Goal: Task Accomplishment & Management: Use online tool/utility

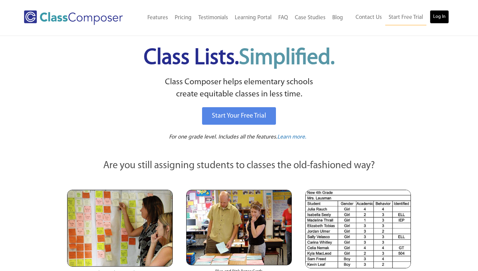
click at [440, 16] on link "Log In" at bounding box center [439, 16] width 19 height 13
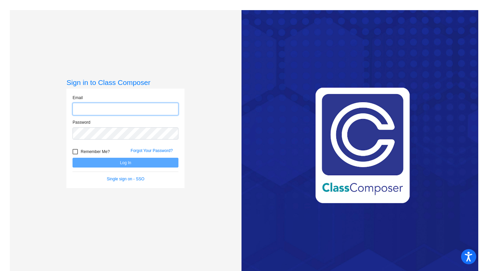
type input "aborts@cherrycreekschools.org"
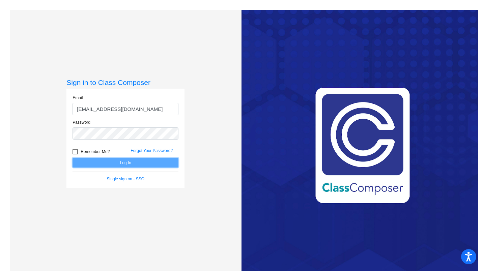
click at [134, 164] on button "Log In" at bounding box center [125, 163] width 106 height 10
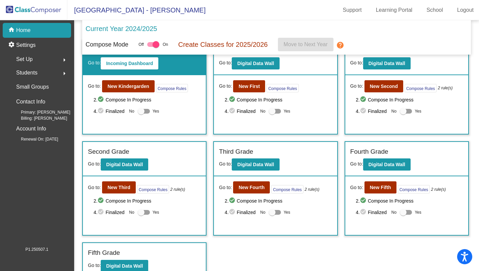
scroll to position [26, 0]
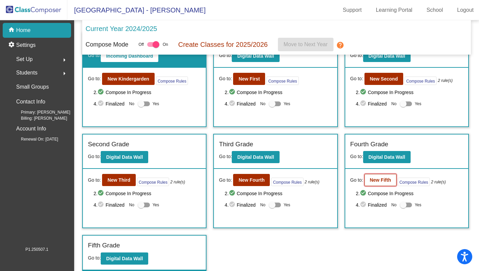
click at [384, 181] on b "New Fifth" at bounding box center [380, 179] width 21 height 5
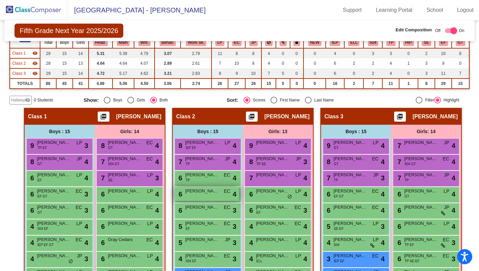
scroll to position [34, 0]
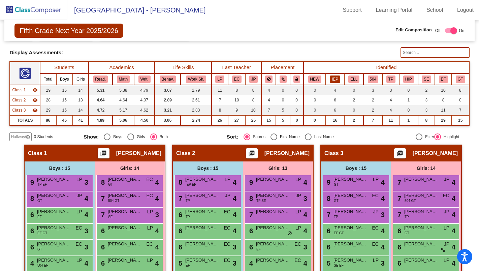
click at [335, 77] on button "IEP" at bounding box center [335, 79] width 10 height 7
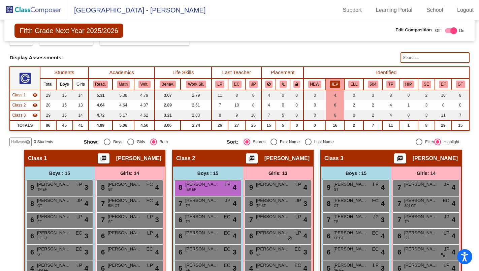
scroll to position [0, 0]
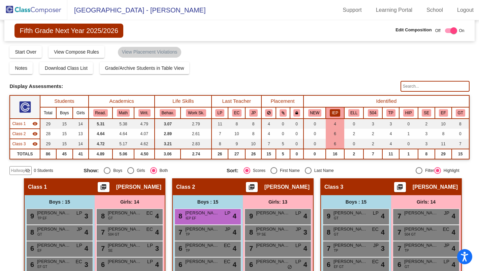
click at [447, 30] on div at bounding box center [451, 30] width 12 height 5
checkbox input "false"
click at [336, 110] on button "IEP" at bounding box center [335, 112] width 10 height 7
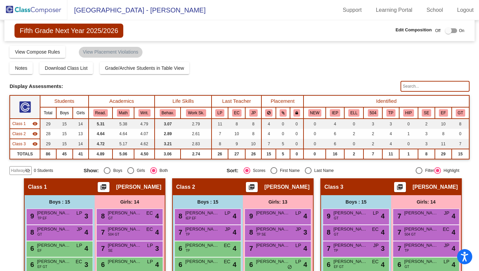
click at [35, 9] on img at bounding box center [33, 10] width 67 height 20
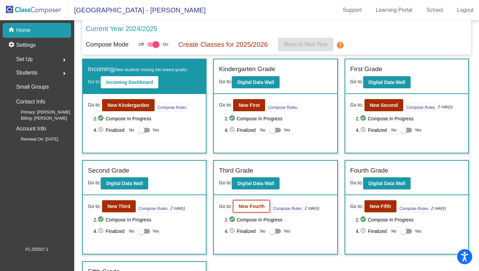
click at [250, 205] on b "New Fourth" at bounding box center [252, 206] width 26 height 5
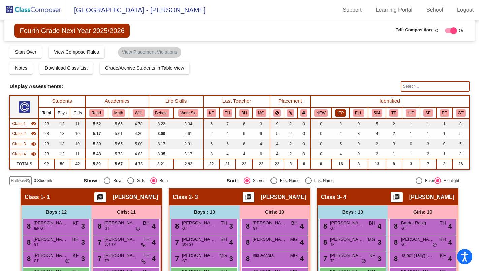
click at [337, 112] on button "IEP" at bounding box center [341, 112] width 10 height 7
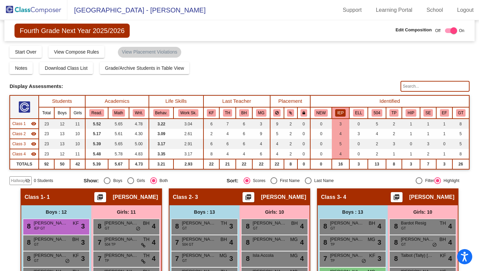
click at [42, 10] on img at bounding box center [33, 10] width 67 height 20
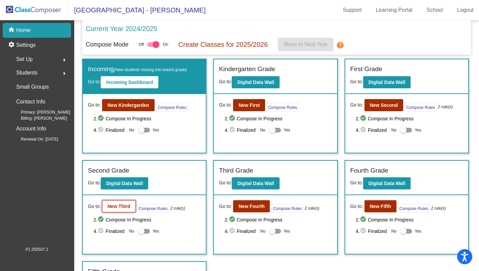
click at [121, 205] on b "New Third" at bounding box center [119, 206] width 23 height 5
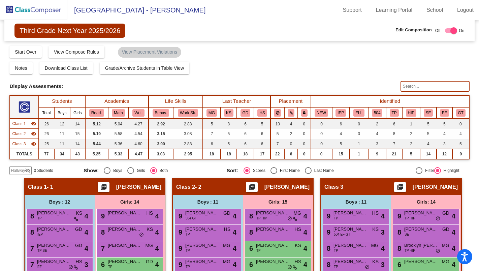
click at [445, 30] on div at bounding box center [451, 30] width 12 height 5
checkbox input "false"
click at [41, 9] on img at bounding box center [33, 10] width 67 height 20
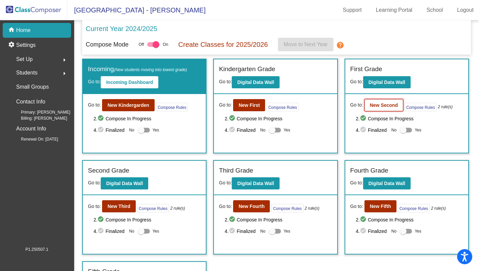
click at [381, 103] on b "New Second" at bounding box center [384, 105] width 28 height 5
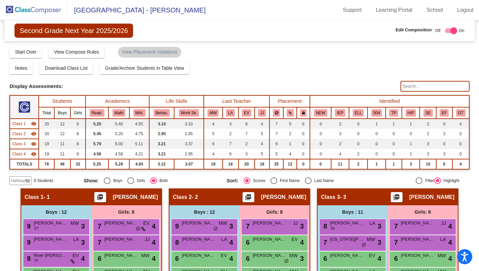
click at [25, 6] on img at bounding box center [33, 10] width 67 height 20
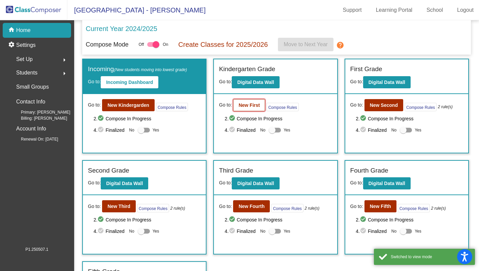
click at [252, 106] on b "New First" at bounding box center [249, 105] width 21 height 5
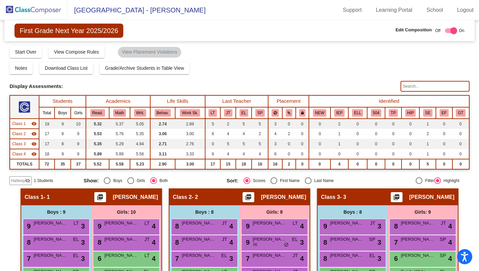
click at [103, 33] on span "First Grade Next Year 2025/2026" at bounding box center [68, 31] width 109 height 14
click at [56, 11] on img at bounding box center [33, 10] width 67 height 20
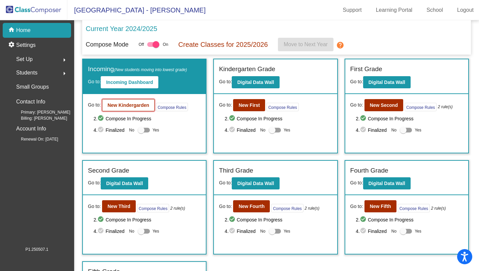
click at [133, 109] on button "New Kindergarden" at bounding box center [128, 105] width 53 height 12
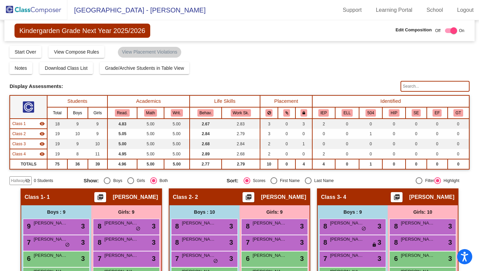
click at [446, 30] on div at bounding box center [451, 30] width 12 height 5
checkbox input "false"
click at [327, 112] on button "IEP" at bounding box center [324, 112] width 10 height 7
